Goal: Check status

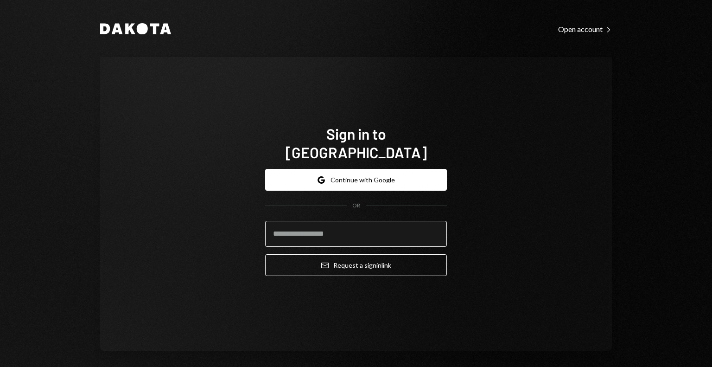
click at [287, 223] on input "email" at bounding box center [356, 234] width 182 height 26
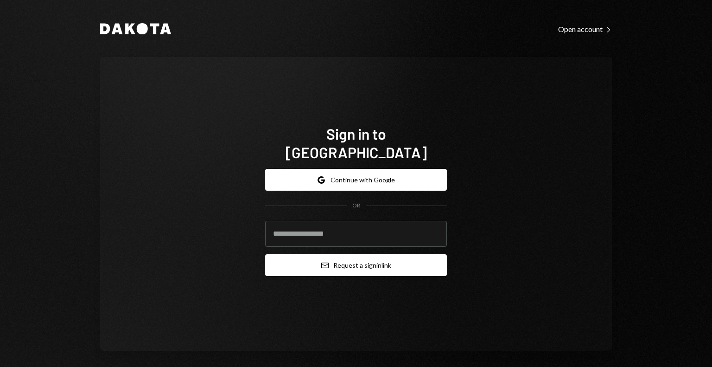
type input "**********"
click at [327, 256] on button "Email Request a sign in link" at bounding box center [356, 265] width 182 height 22
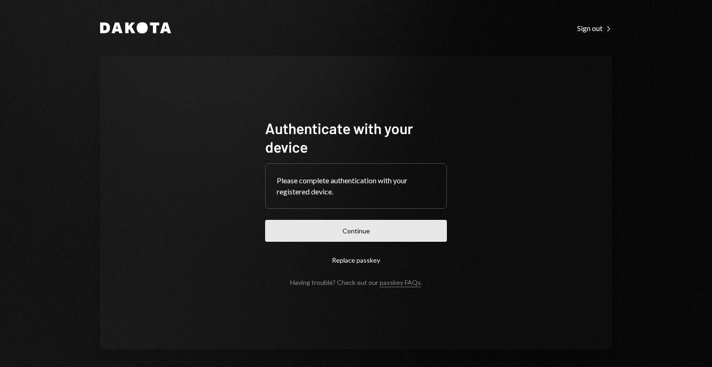
click at [318, 224] on button "Continue" at bounding box center [356, 231] width 182 height 22
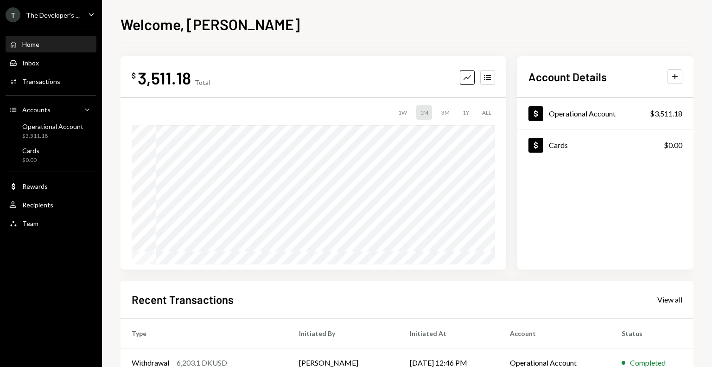
click at [88, 15] on icon "Caret Down" at bounding box center [91, 14] width 10 height 10
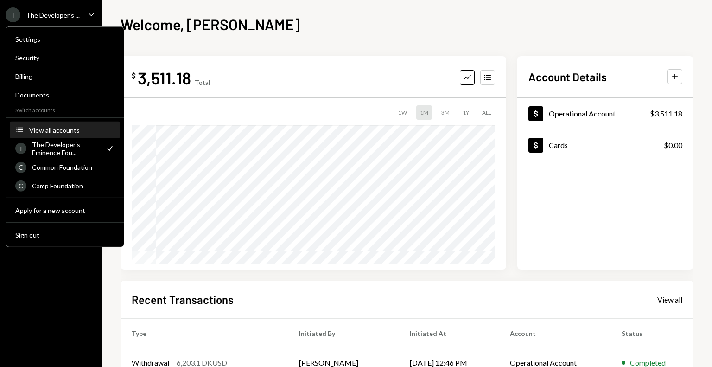
click at [40, 130] on div "View all accounts" at bounding box center [71, 130] width 85 height 8
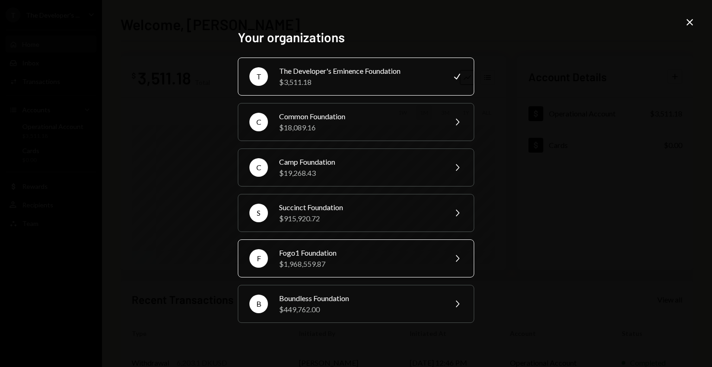
click at [328, 263] on div "$1,968,559.87" at bounding box center [359, 263] width 161 height 11
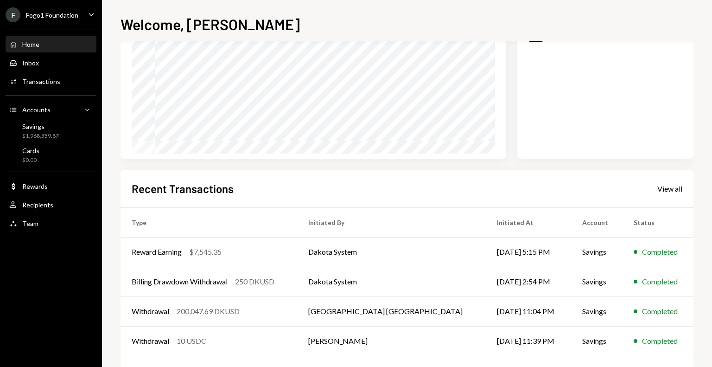
scroll to position [148, 0]
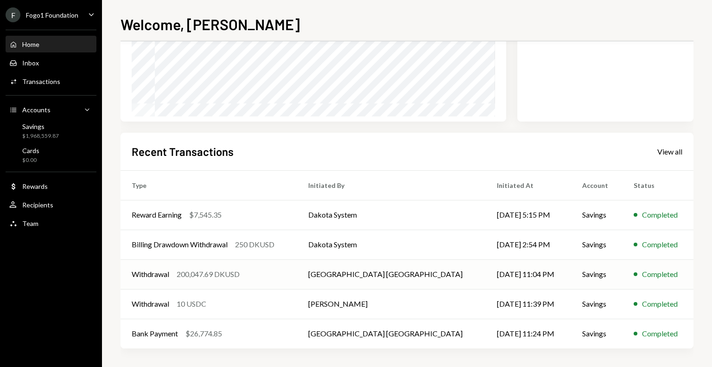
click at [536, 278] on td "08/04/25 11:04 PM" at bounding box center [528, 274] width 85 height 30
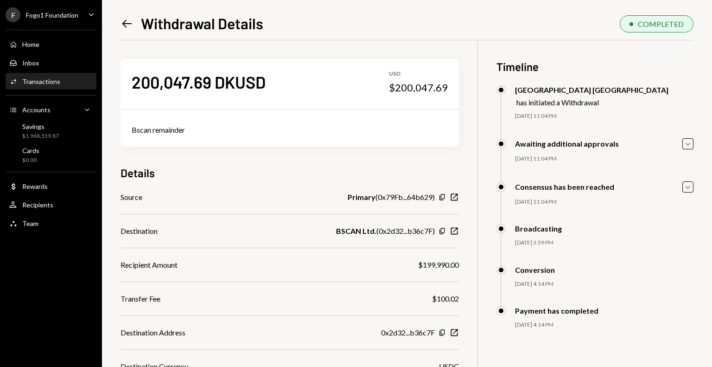
click at [128, 25] on icon "Left Arrow" at bounding box center [127, 23] width 13 height 13
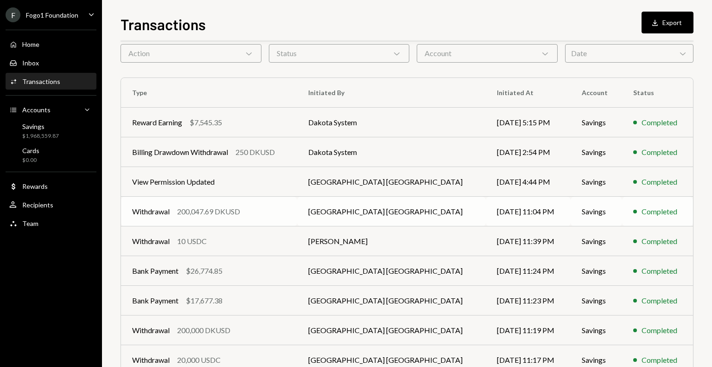
scroll to position [42, 0]
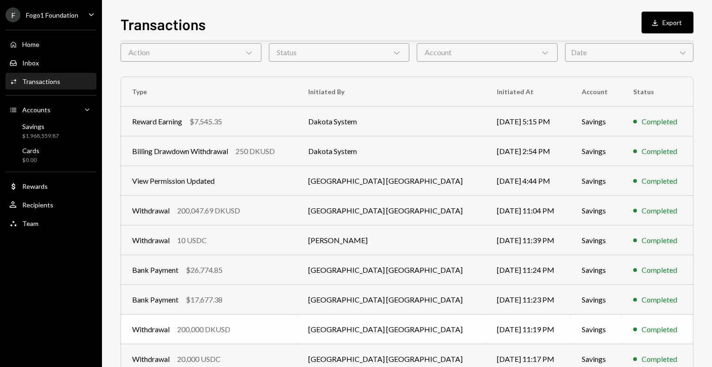
click at [434, 332] on td "Savannah Netherlands" at bounding box center [391, 329] width 189 height 30
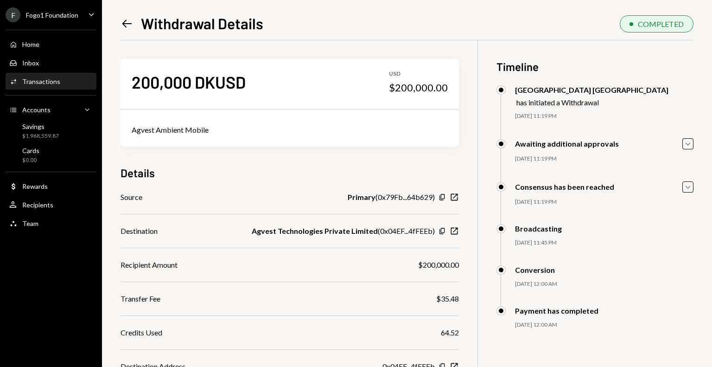
click at [123, 29] on icon "Left Arrow" at bounding box center [127, 23] width 13 height 13
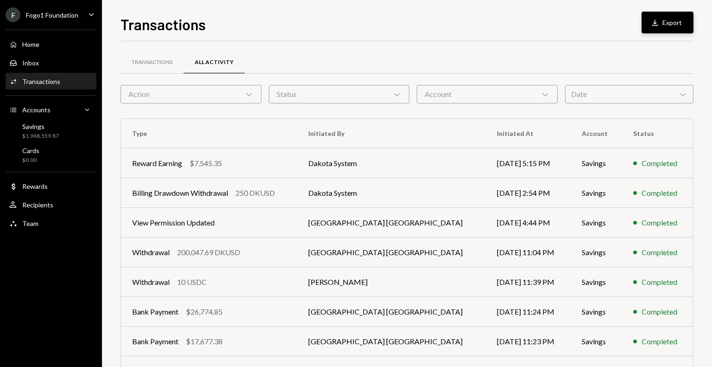
click at [660, 22] on icon "Download" at bounding box center [654, 22] width 9 height 9
